Goal: Task Accomplishment & Management: Manage account settings

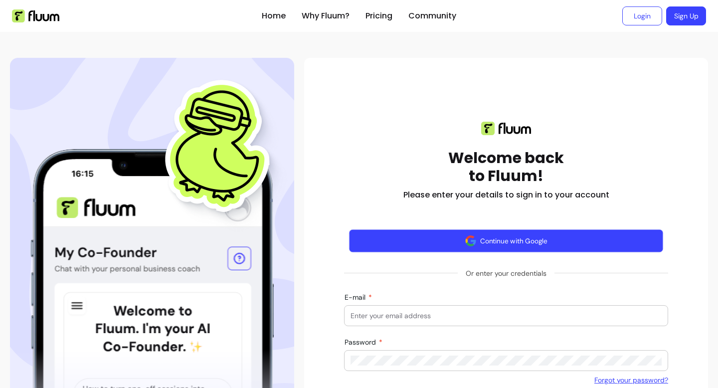
click at [475, 245] on button "Continue with Google" at bounding box center [506, 240] width 315 height 23
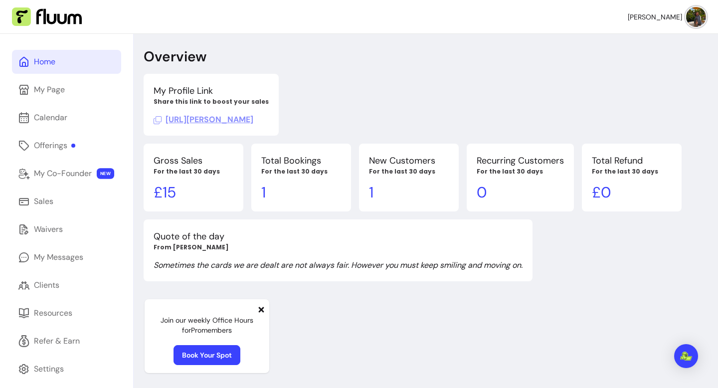
click at [221, 355] on link "Book Your Spot" at bounding box center [206, 355] width 67 height 20
click at [68, 88] on link "My Page" at bounding box center [66, 90] width 109 height 24
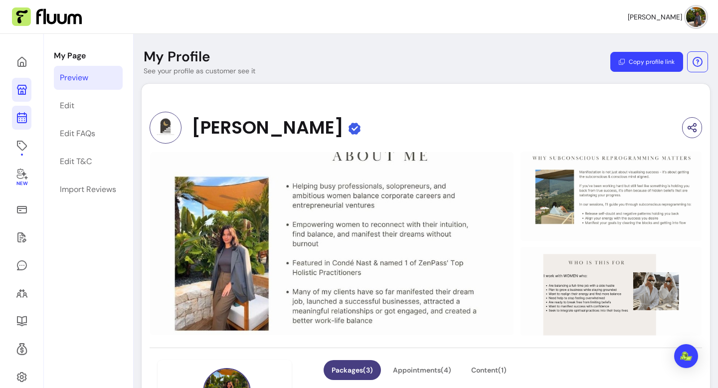
click at [27, 118] on icon at bounding box center [22, 118] width 12 height 12
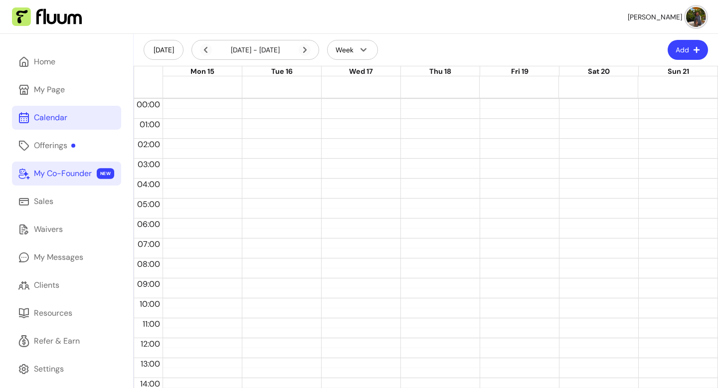
click at [53, 178] on div "My Co-Founder" at bounding box center [63, 173] width 58 height 12
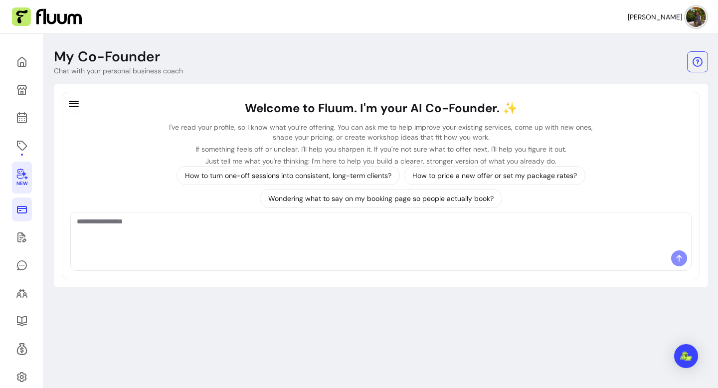
click at [22, 209] on icon at bounding box center [22, 209] width 12 height 12
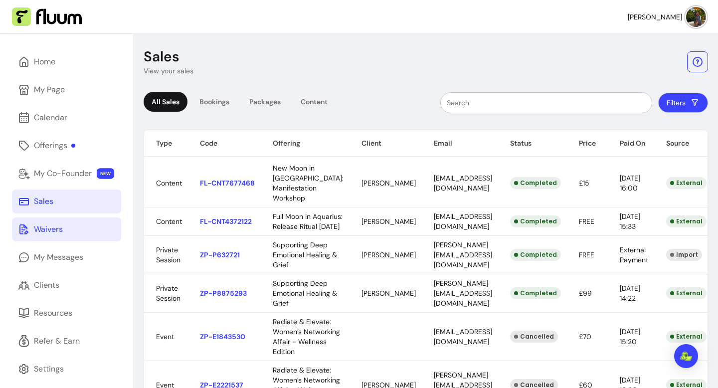
click at [41, 234] on div "Waivers" at bounding box center [48, 229] width 29 height 12
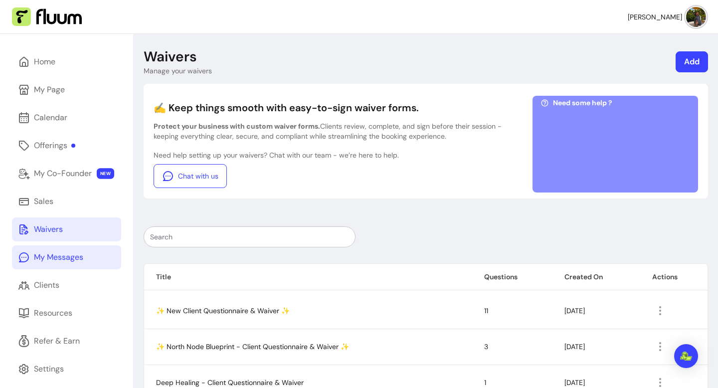
click at [47, 259] on div "My Messages" at bounding box center [58, 257] width 49 height 12
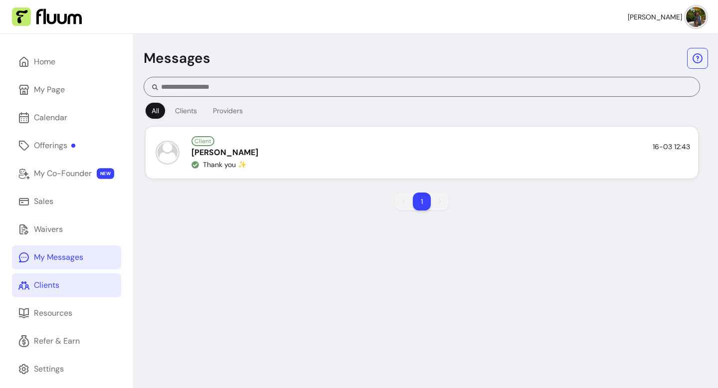
click at [53, 291] on link "Clients" at bounding box center [66, 285] width 109 height 24
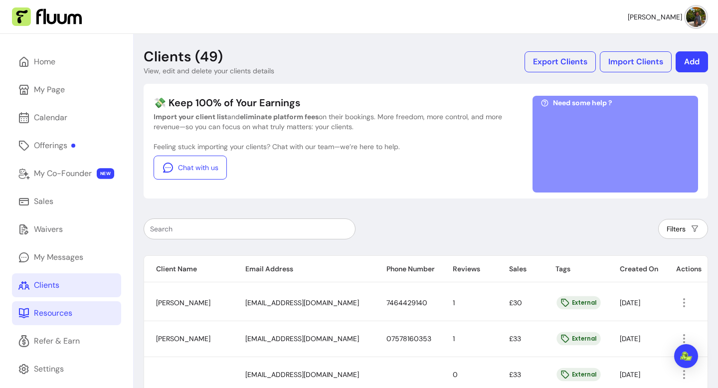
click at [56, 314] on div "Resources" at bounding box center [53, 313] width 38 height 12
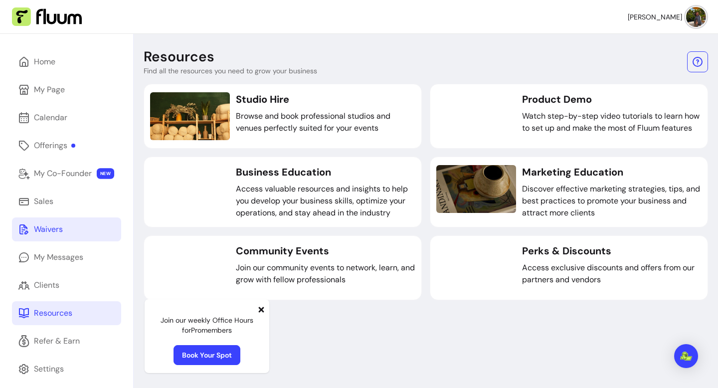
scroll to position [34, 0]
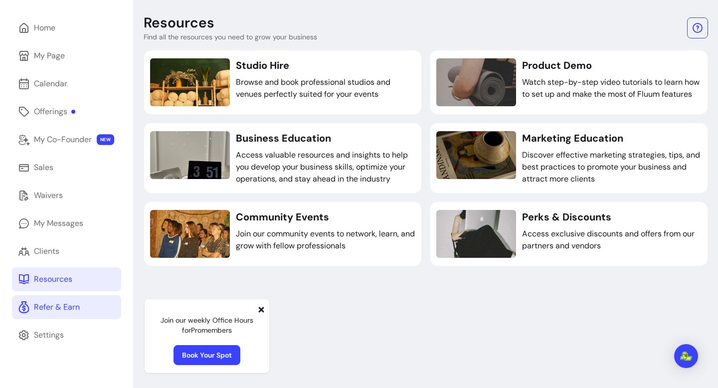
click at [72, 309] on div "Refer & Earn" at bounding box center [57, 307] width 46 height 12
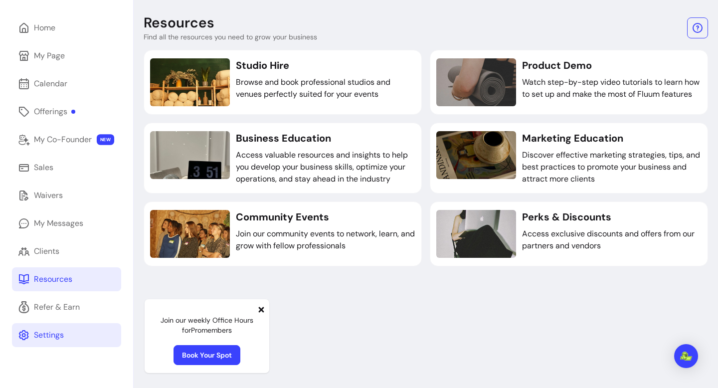
click at [63, 335] on div "Settings" at bounding box center [49, 335] width 30 height 12
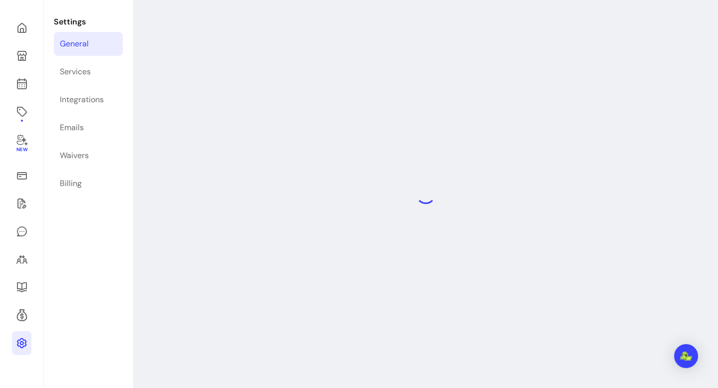
select select "**********"
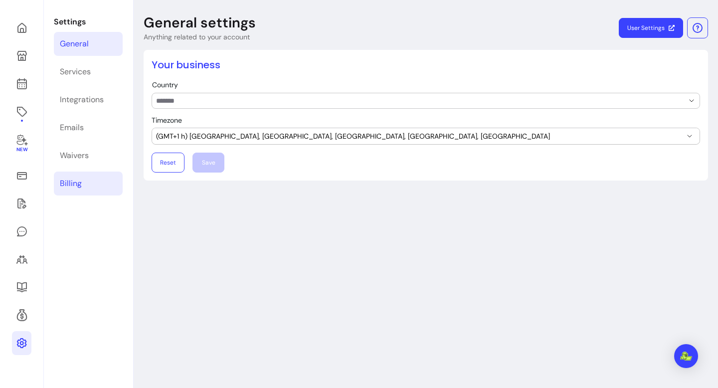
click at [86, 183] on link "Billing" at bounding box center [88, 183] width 69 height 24
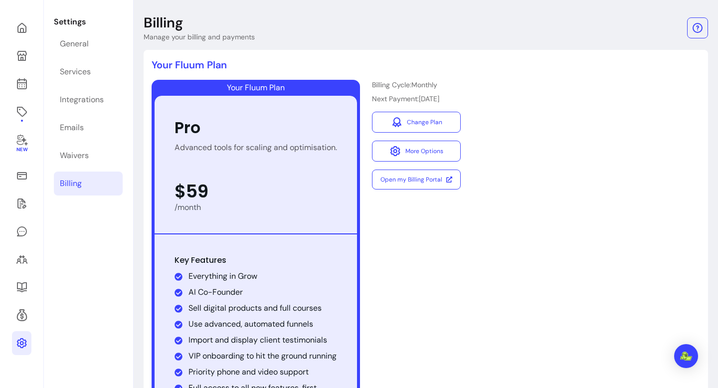
click at [388, 249] on div "Billing Cycle: Monthly Next Payment: 06/10/2025 Change Plan More Options Open m…" at bounding box center [416, 248] width 89 height 337
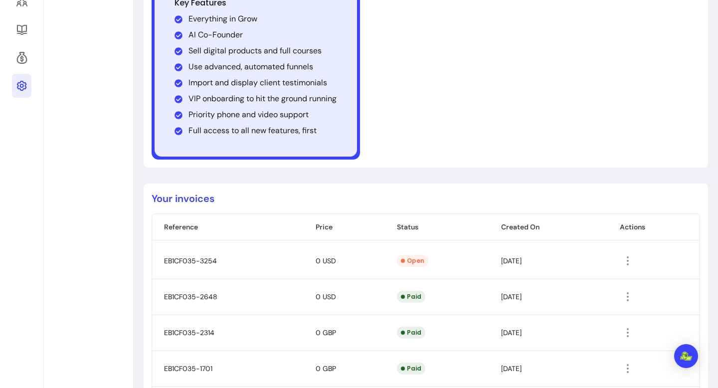
scroll to position [287, 0]
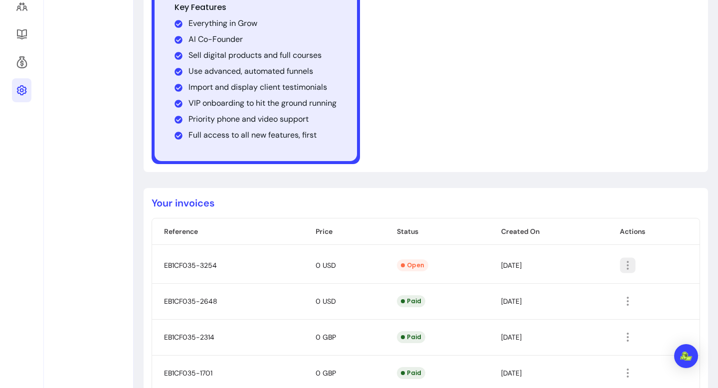
click at [632, 262] on icon "button" at bounding box center [627, 264] width 11 height 11
click at [425, 263] on td "Open" at bounding box center [437, 265] width 104 height 36
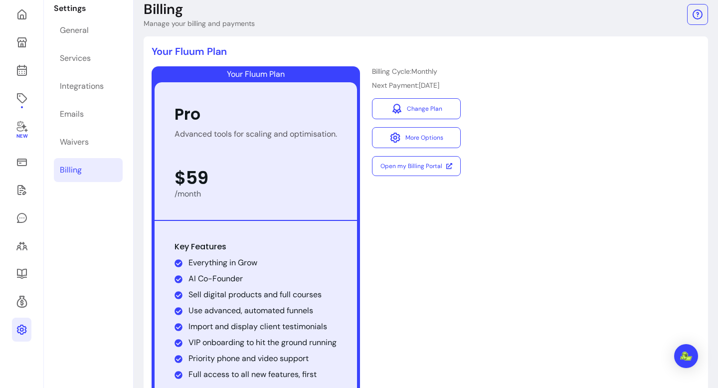
scroll to position [0, 0]
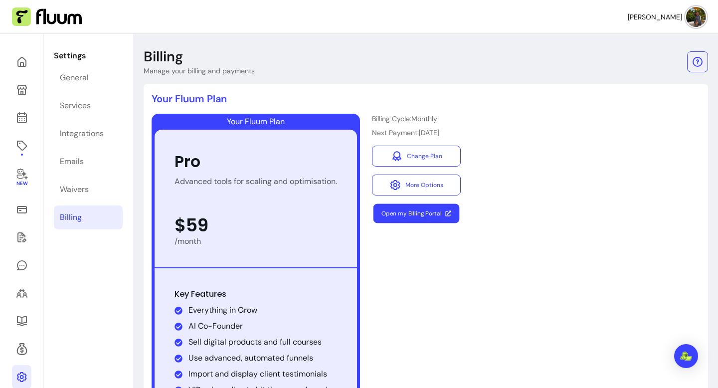
click at [440, 210] on link "Open my Billing Portal" at bounding box center [416, 213] width 86 height 19
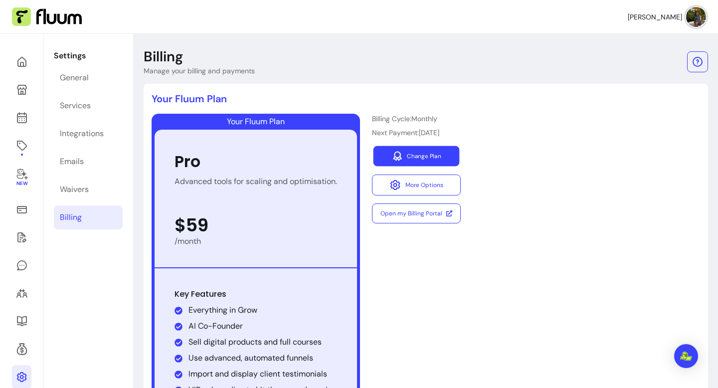
click at [386, 160] on link "Change Plan" at bounding box center [416, 156] width 86 height 20
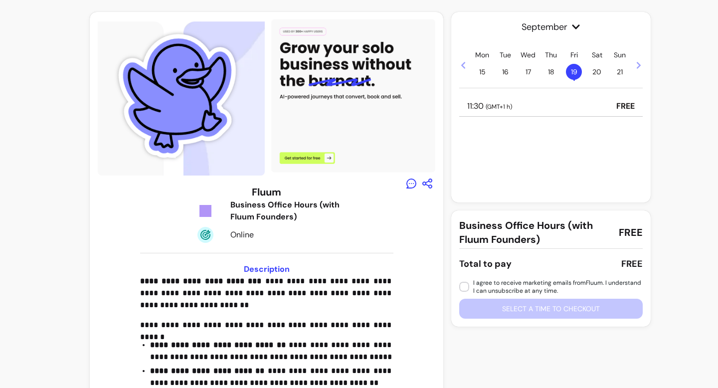
click at [488, 101] on p "11:30 ( GMT+1 h )" at bounding box center [489, 106] width 45 height 12
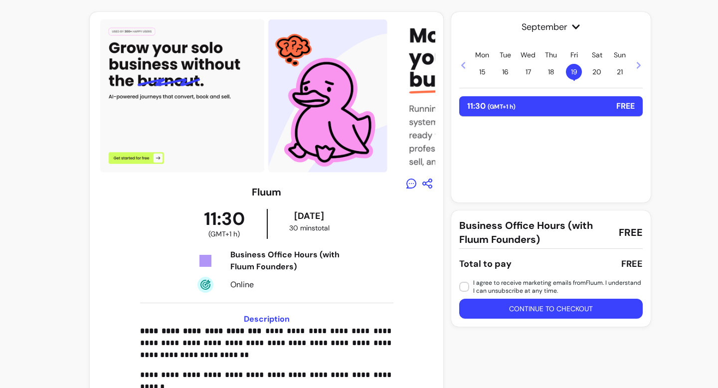
click at [477, 304] on button "Continue to checkout" at bounding box center [550, 309] width 183 height 20
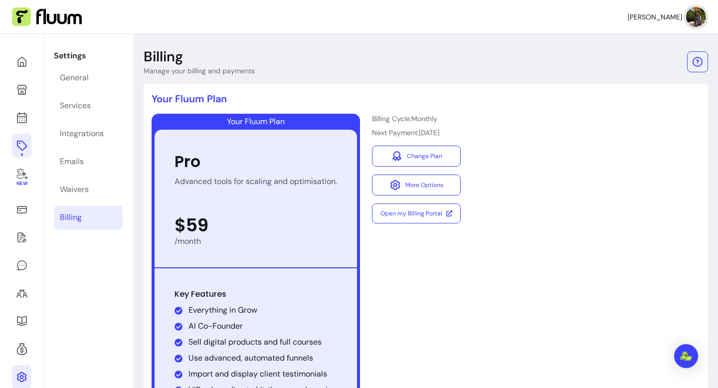
click at [25, 146] on icon at bounding box center [21, 146] width 10 height 10
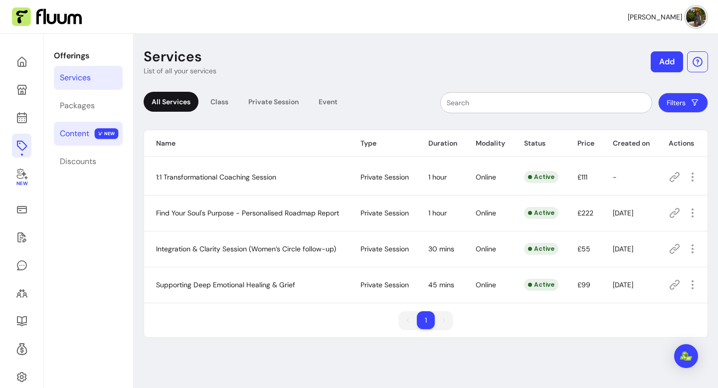
click at [83, 135] on div "Content" at bounding box center [74, 134] width 29 height 12
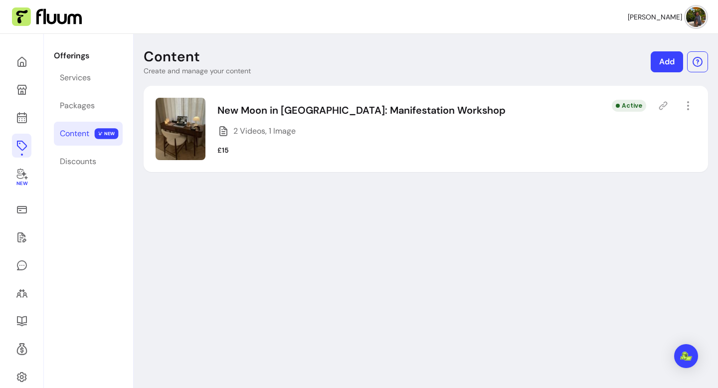
click at [699, 14] on img at bounding box center [696, 17] width 20 height 20
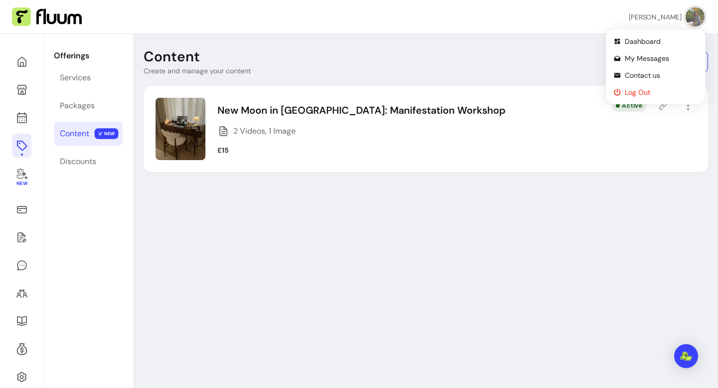
click at [671, 96] on span "Log Out" at bounding box center [661, 92] width 73 height 10
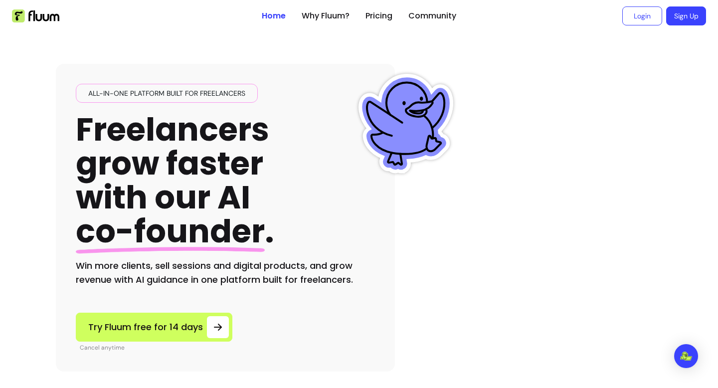
scroll to position [409, 0]
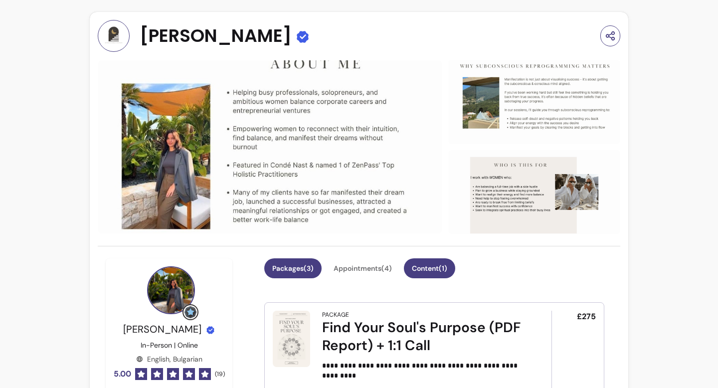
click at [427, 267] on button "Content ( 1 )" at bounding box center [429, 268] width 51 height 20
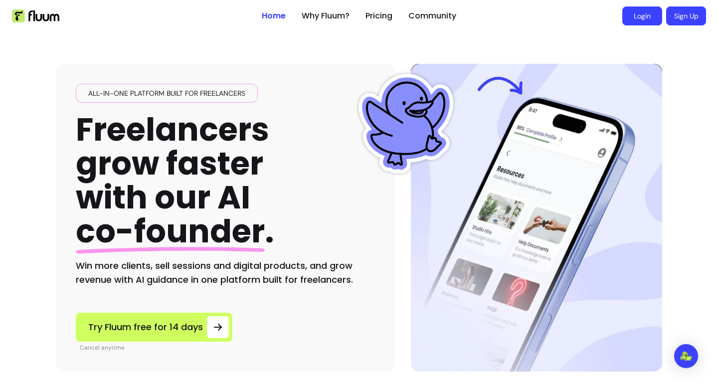
click at [637, 15] on link "Login" at bounding box center [642, 15] width 40 height 19
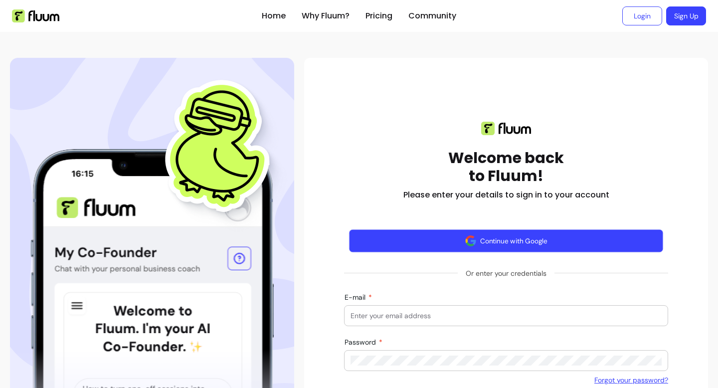
click at [515, 243] on button "Continue with Google" at bounding box center [506, 240] width 315 height 23
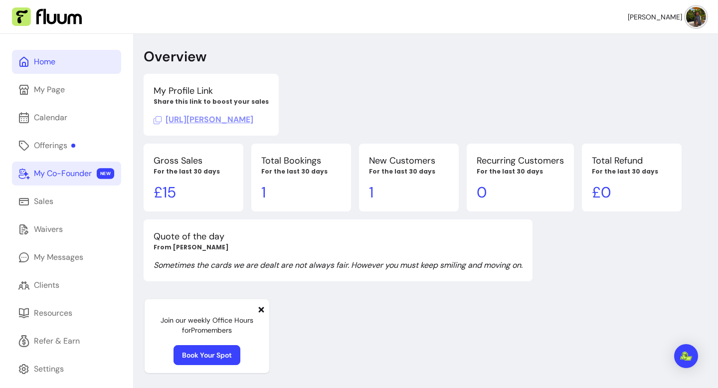
click at [78, 172] on div "My Co-Founder" at bounding box center [63, 173] width 58 height 12
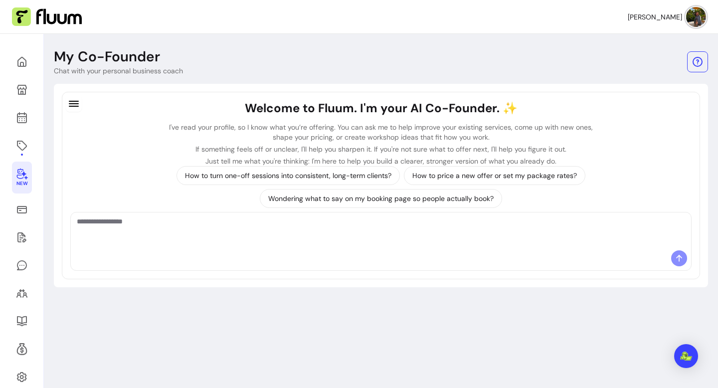
click at [256, 250] on div at bounding box center [381, 260] width 620 height 20
click at [259, 230] on textarea "Ask me anything..." at bounding box center [381, 231] width 608 height 30
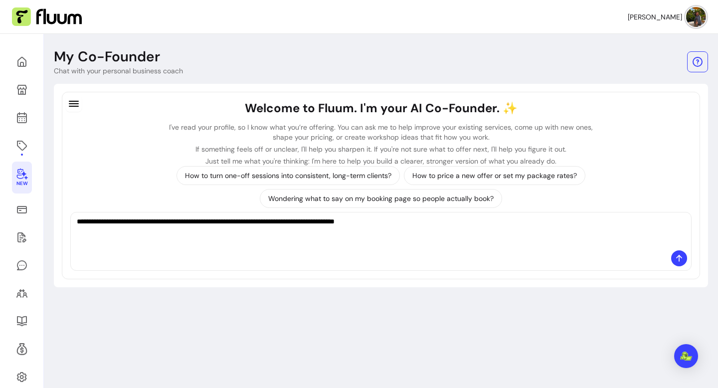
type textarea "**********"
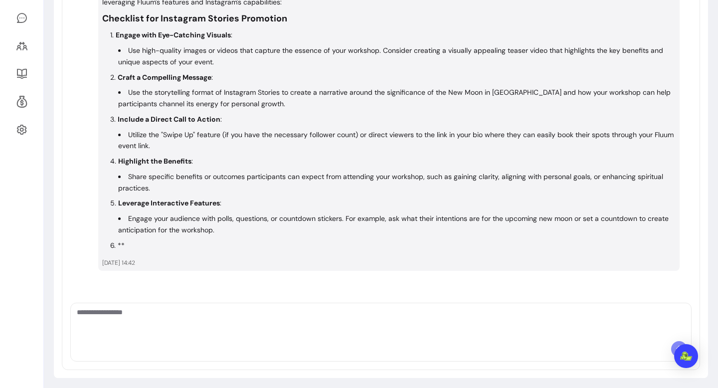
scroll to position [251, 0]
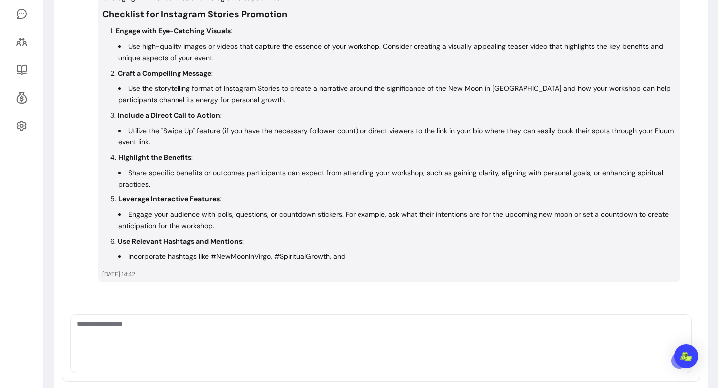
click at [248, 323] on textarea "Ask me anything..." at bounding box center [381, 333] width 608 height 30
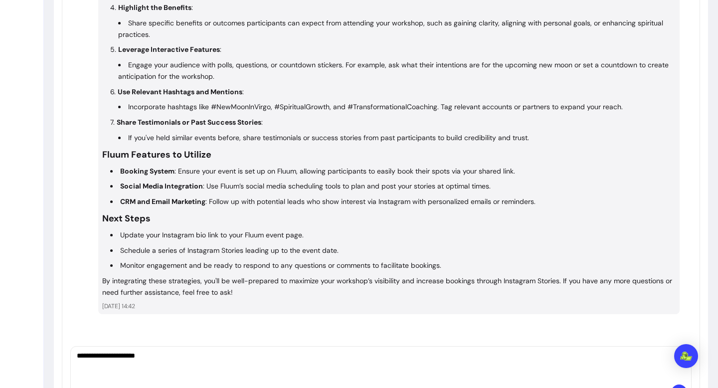
scroll to position [410, 0]
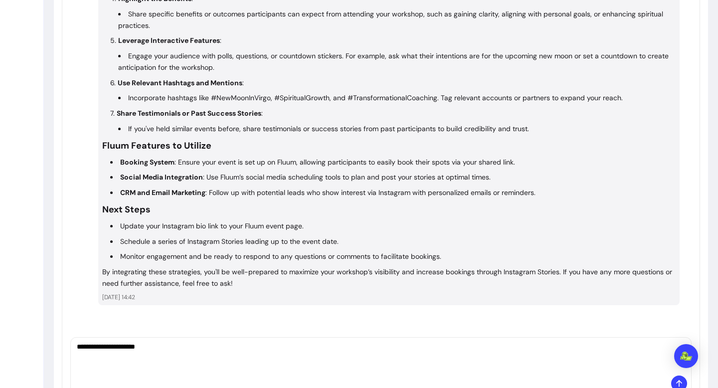
type textarea "**********"
click at [674, 383] on icon at bounding box center [679, 383] width 10 height 10
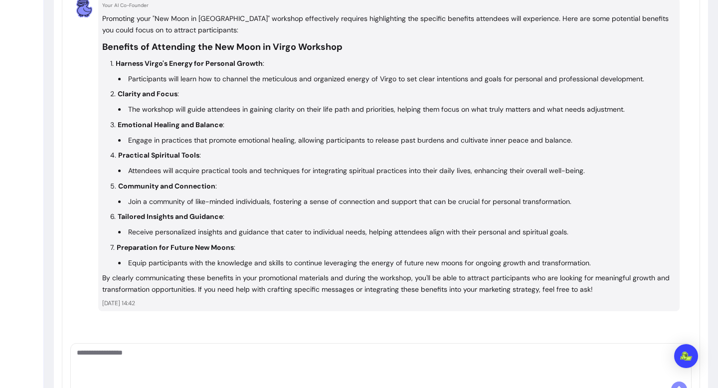
scroll to position [769, 0]
click at [513, 362] on textarea "Ask me anything..." at bounding box center [381, 361] width 608 height 30
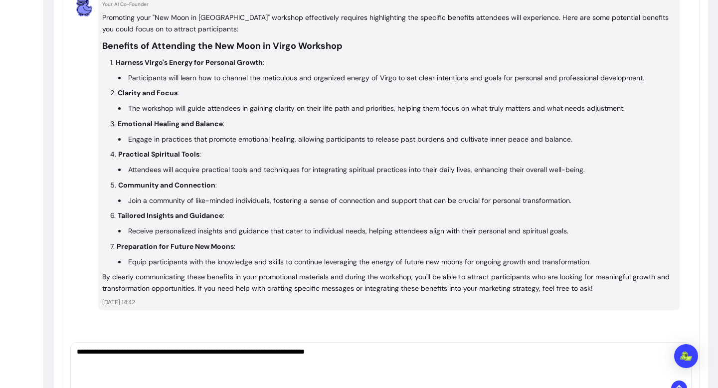
type textarea "**********"
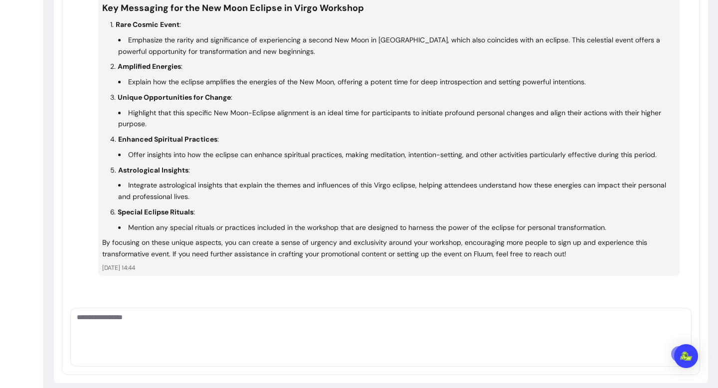
scroll to position [1179, 0]
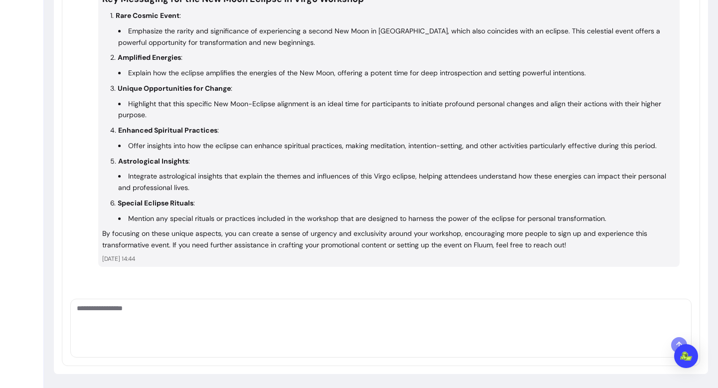
click at [281, 332] on div at bounding box center [381, 318] width 620 height 38
type textarea "**********"
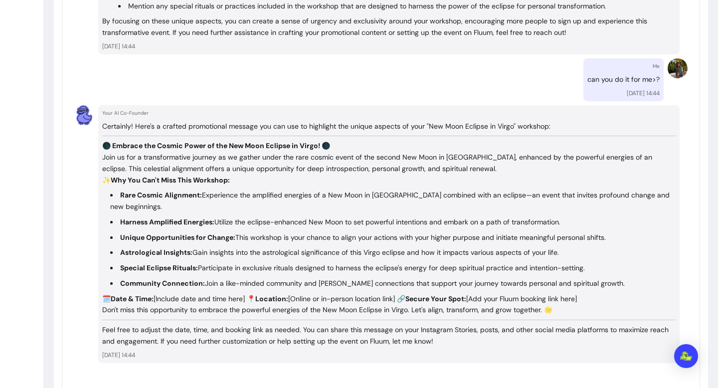
scroll to position [1402, 0]
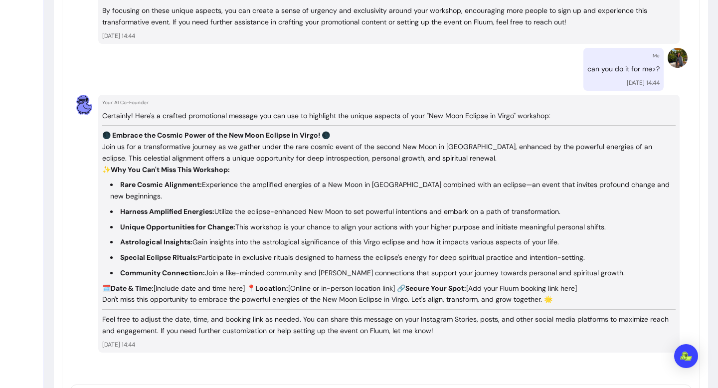
paste textarea "**********"
type textarea "**********"
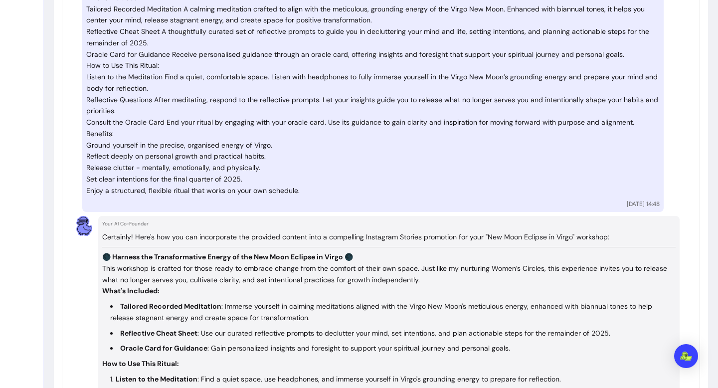
scroll to position [2119, 0]
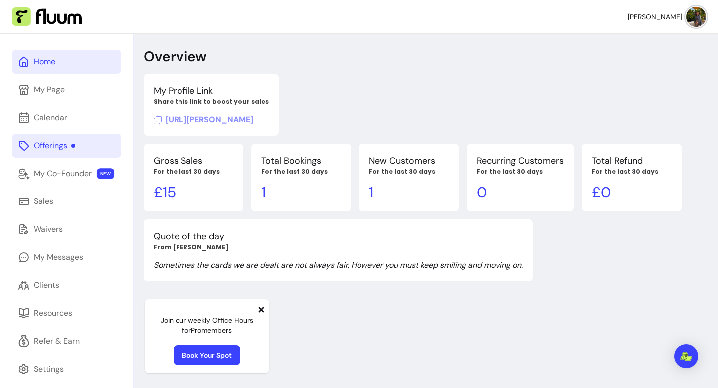
click at [63, 150] on div "Offerings" at bounding box center [54, 146] width 41 height 12
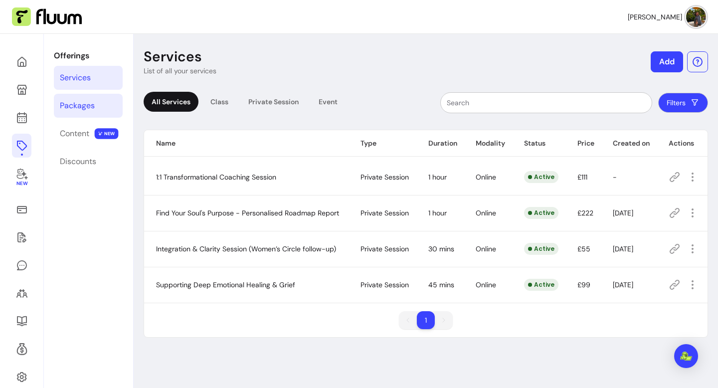
click at [82, 107] on div "Packages" at bounding box center [77, 106] width 35 height 12
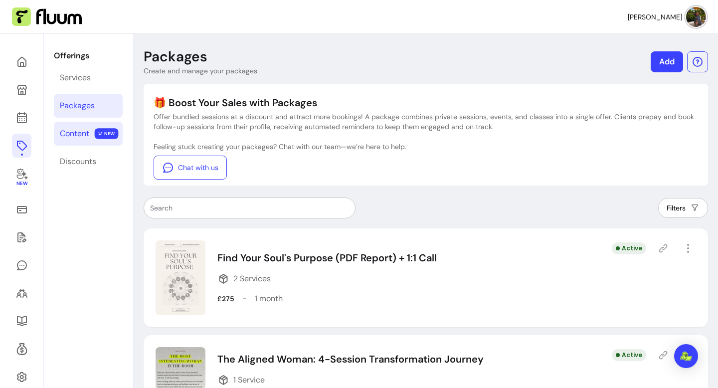
click at [84, 128] on div "Content" at bounding box center [74, 134] width 29 height 12
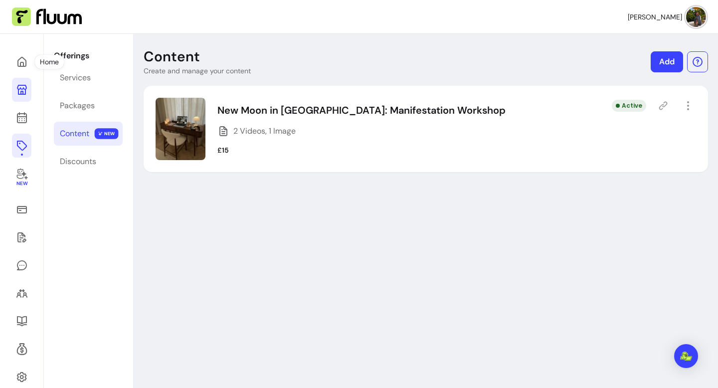
click at [21, 92] on icon at bounding box center [22, 90] width 12 height 12
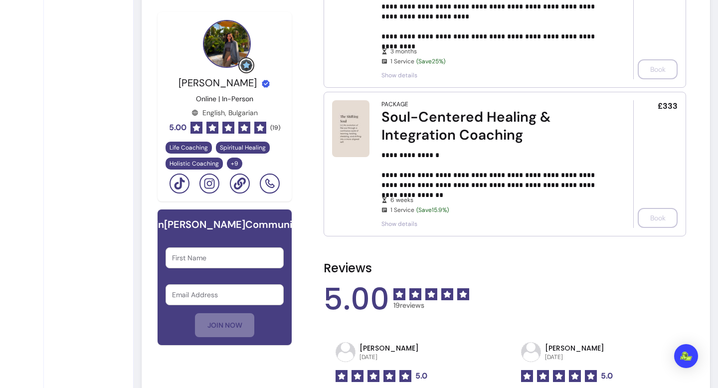
scroll to position [616, 0]
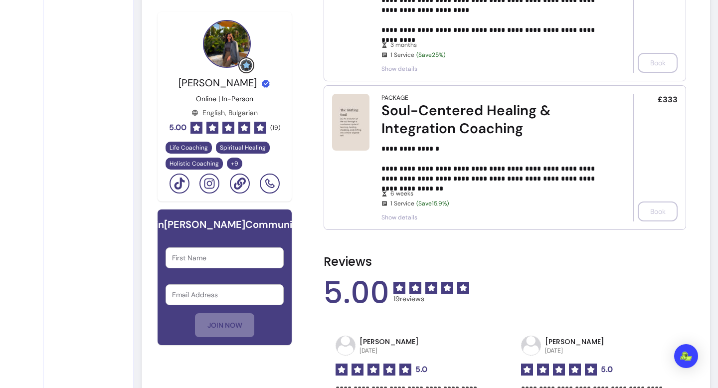
click at [98, 182] on div "My Page Preview Edit Edit FAQs Edit T&C Import Reviews" at bounding box center [88, 391] width 89 height 1947
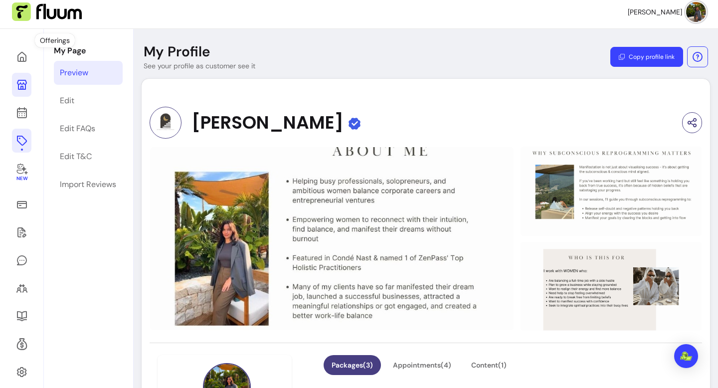
scroll to position [0, 0]
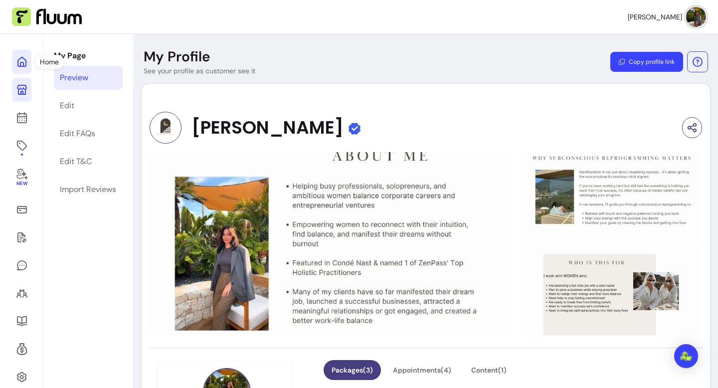
click at [26, 65] on icon at bounding box center [100, 49] width 169 height 142
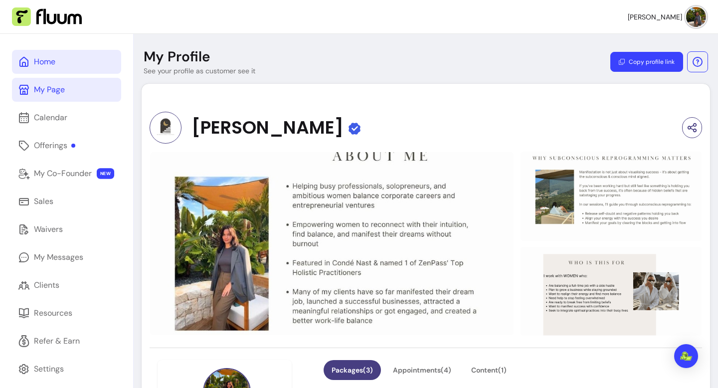
click at [26, 65] on icon at bounding box center [24, 62] width 12 height 12
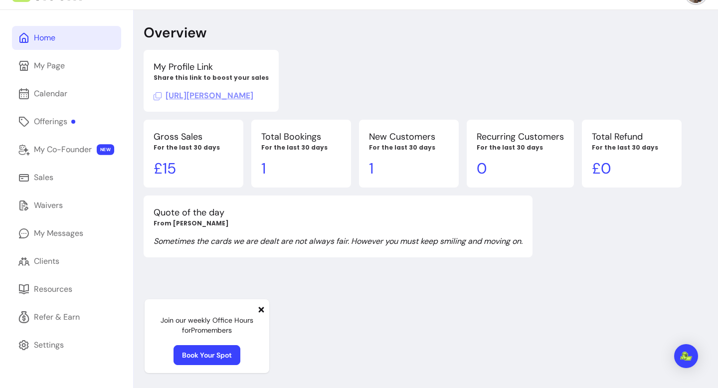
scroll to position [34, 0]
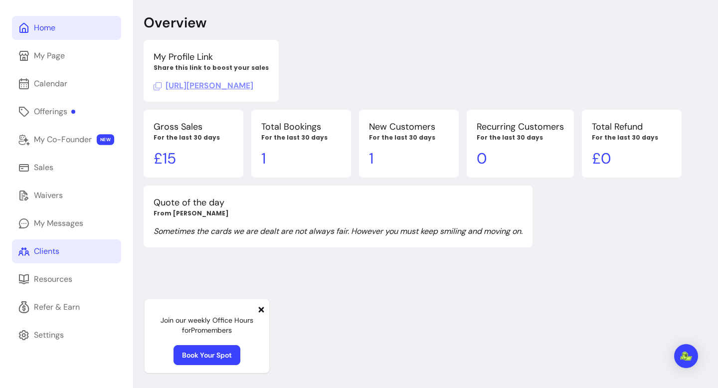
click at [47, 251] on div "Clients" at bounding box center [46, 251] width 25 height 12
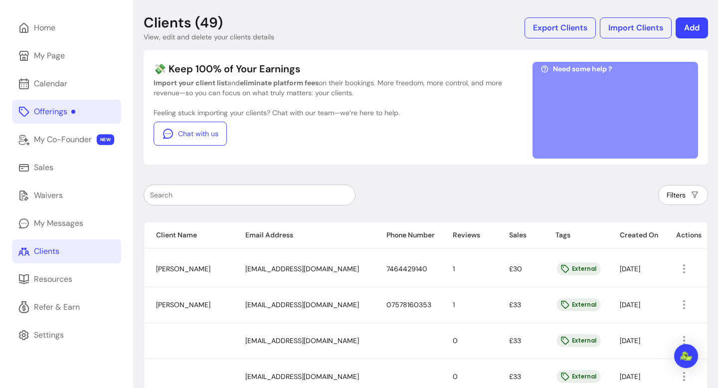
click at [61, 109] on div "Offerings" at bounding box center [54, 112] width 41 height 12
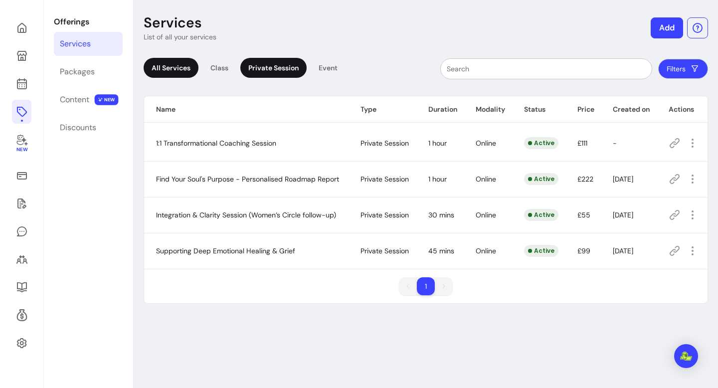
click at [286, 69] on div "Private Session" at bounding box center [273, 68] width 66 height 20
click at [322, 68] on div "Event" at bounding box center [328, 68] width 35 height 20
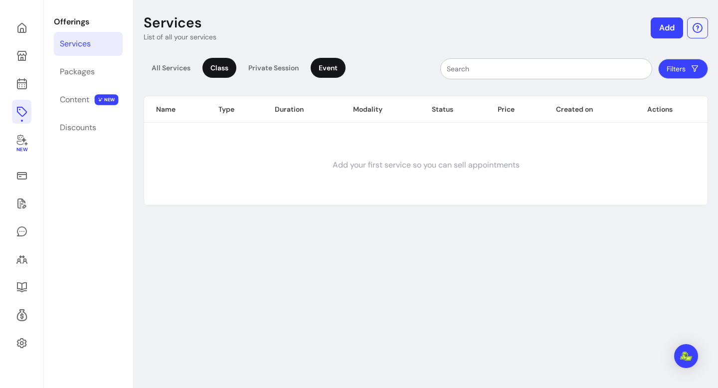
click at [223, 76] on div "Class" at bounding box center [219, 68] width 34 height 20
click at [174, 64] on div "All Services" at bounding box center [171, 68] width 55 height 20
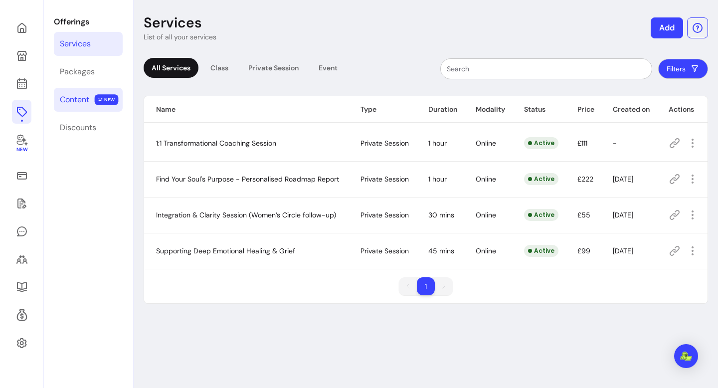
click at [84, 95] on div "Content" at bounding box center [74, 100] width 29 height 12
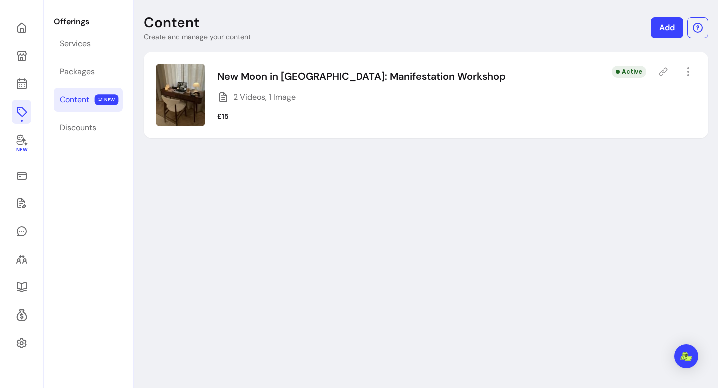
click at [272, 77] on p "New Moon in [GEOGRAPHIC_DATA]: Manifestation Workshop" at bounding box center [361, 76] width 288 height 14
click at [687, 78] on button "button" at bounding box center [687, 71] width 15 height 15
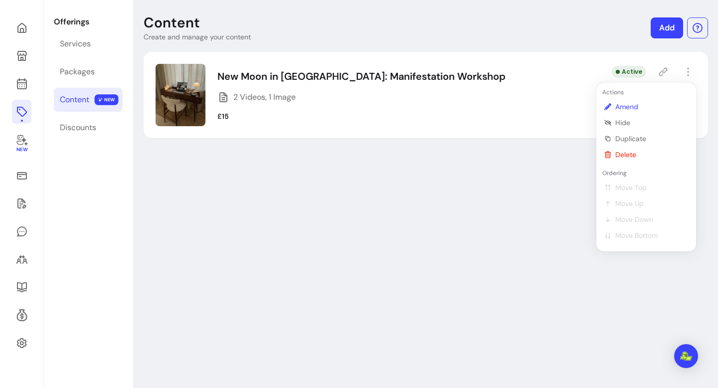
click at [644, 102] on span "Amend" at bounding box center [651, 107] width 73 height 10
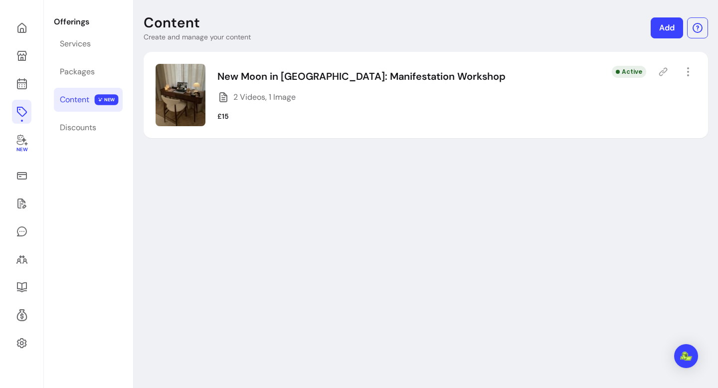
select select "***"
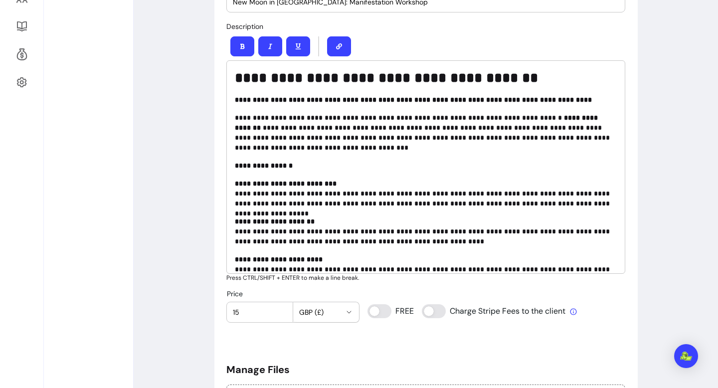
scroll to position [266, 0]
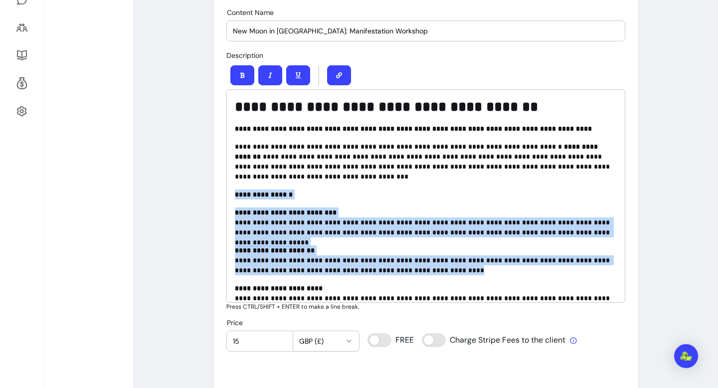
drag, startPoint x: 233, startPoint y: 191, endPoint x: 357, endPoint y: 278, distance: 151.5
click at [357, 278] on div "**********" at bounding box center [425, 195] width 399 height 213
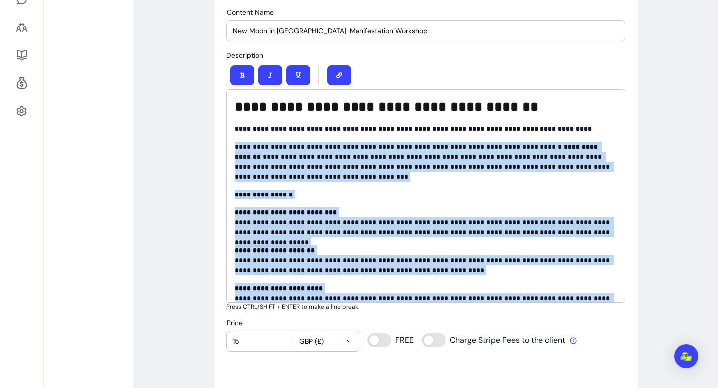
scroll to position [270, 0]
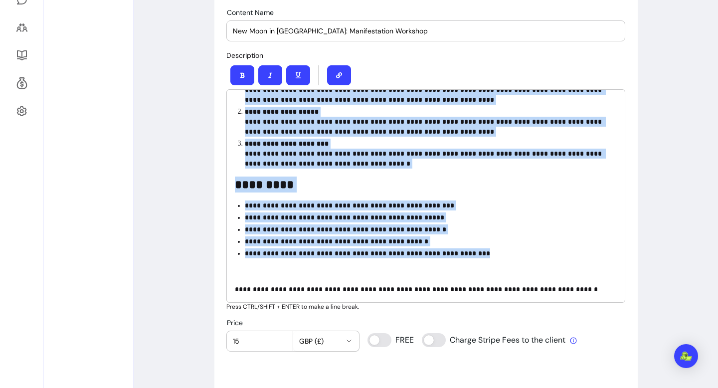
drag, startPoint x: 234, startPoint y: 145, endPoint x: 468, endPoint y: 255, distance: 258.2
click at [468, 255] on div "**********" at bounding box center [425, 195] width 399 height 213
copy div "**********"
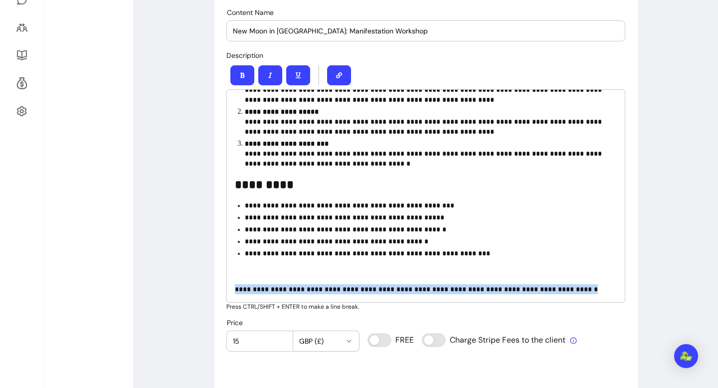
drag, startPoint x: 575, startPoint y: 288, endPoint x: 225, endPoint y: 289, distance: 349.9
click at [225, 289] on div "**********" at bounding box center [425, 353] width 423 height 1091
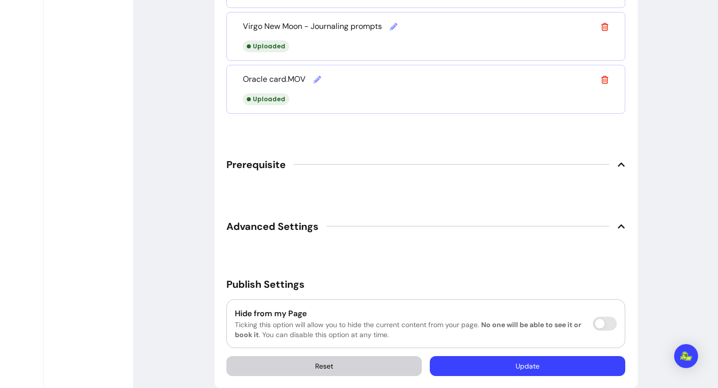
scroll to position [800, 0]
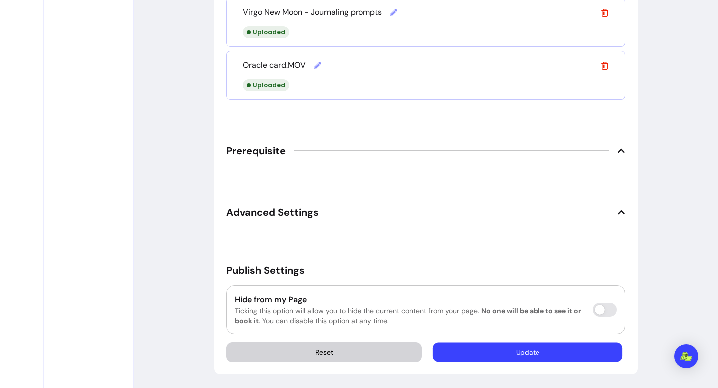
click at [545, 351] on button "Update" at bounding box center [527, 351] width 189 height 19
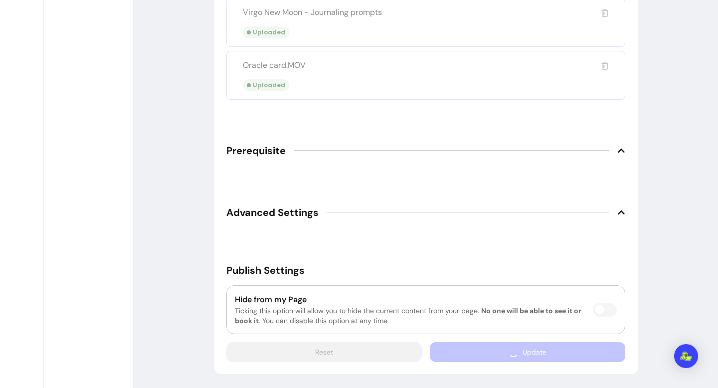
scroll to position [773, 0]
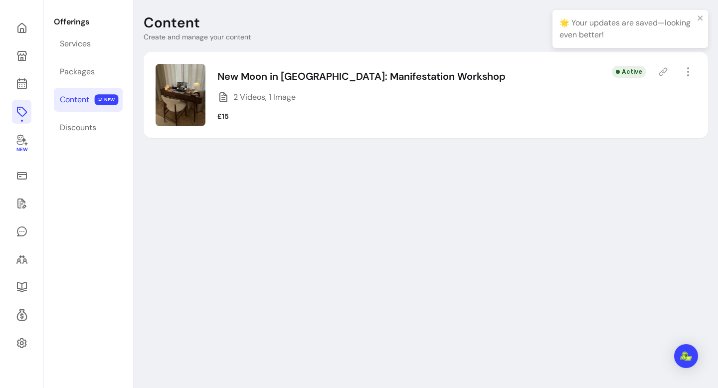
scroll to position [34, 0]
